Goal: Task Accomplishment & Management: Use online tool/utility

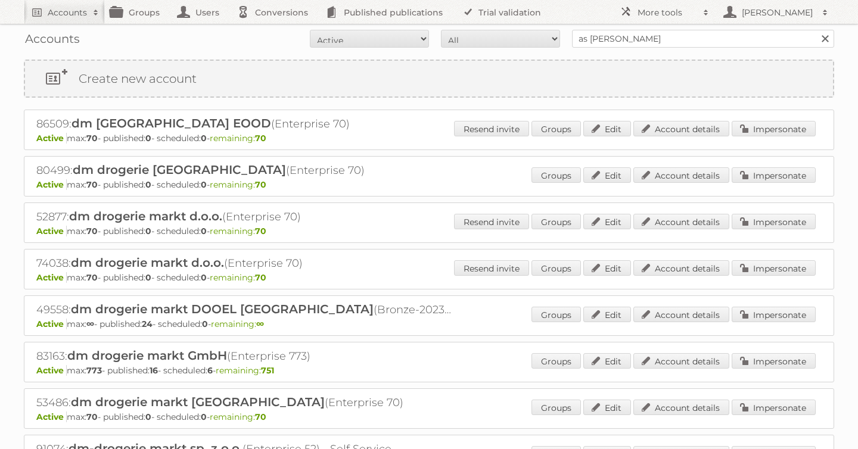
type input "as [PERSON_NAME]"
click at [816, 30] on input "Search" at bounding box center [825, 39] width 18 height 18
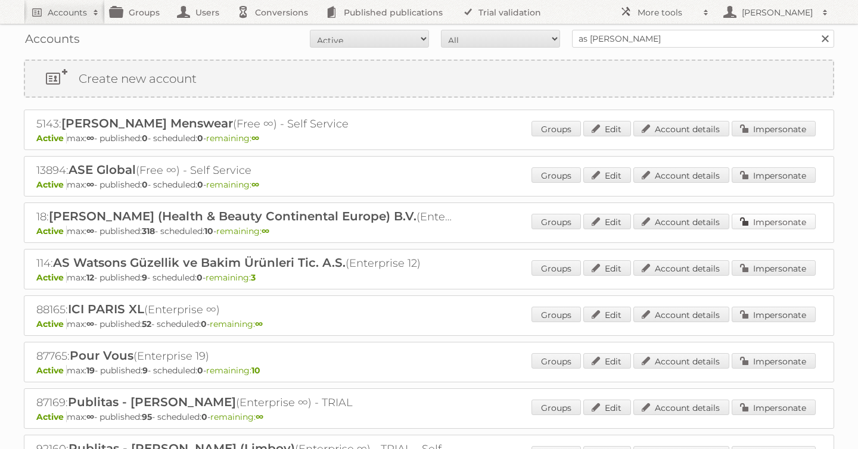
click at [802, 224] on link "Impersonate" at bounding box center [774, 221] width 84 height 15
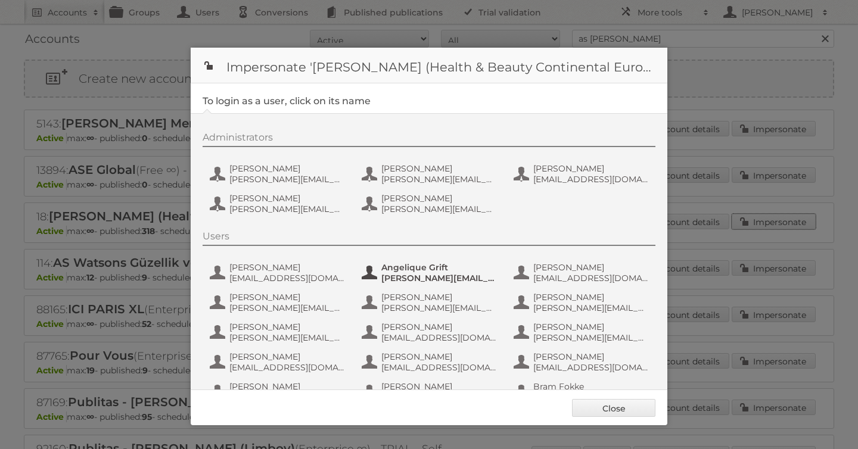
scroll to position [745, 0]
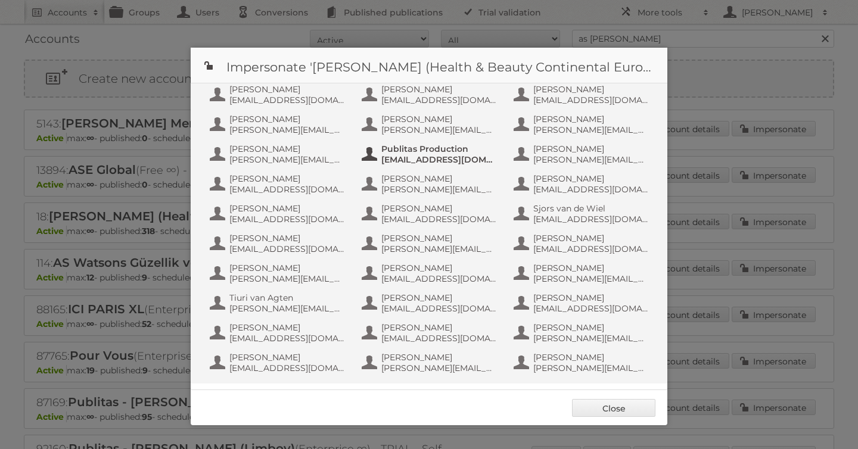
click at [430, 148] on span "Publitas Production" at bounding box center [439, 149] width 116 height 11
